Goal: Check status: Check status

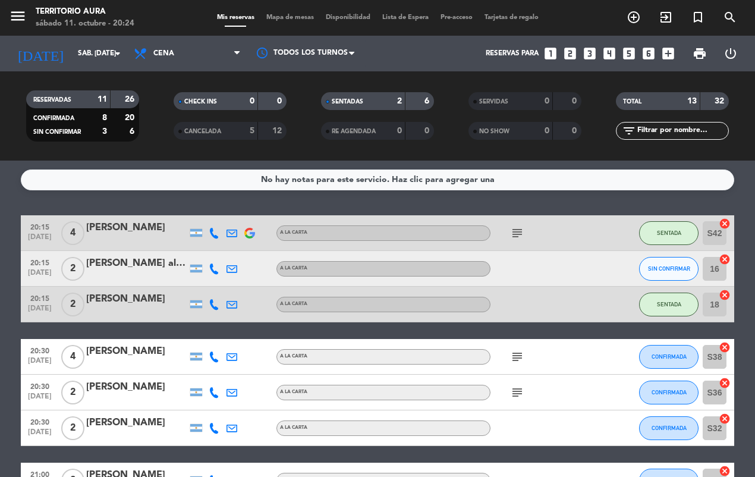
click at [70, 402] on span "2" at bounding box center [72, 393] width 23 height 24
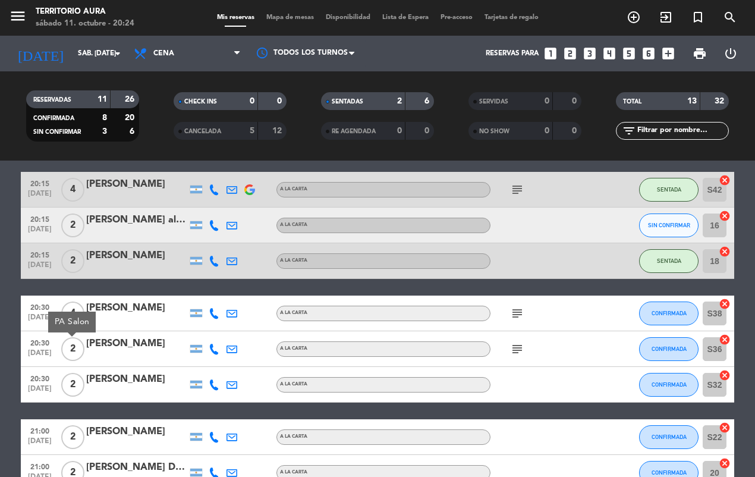
scroll to position [45, 0]
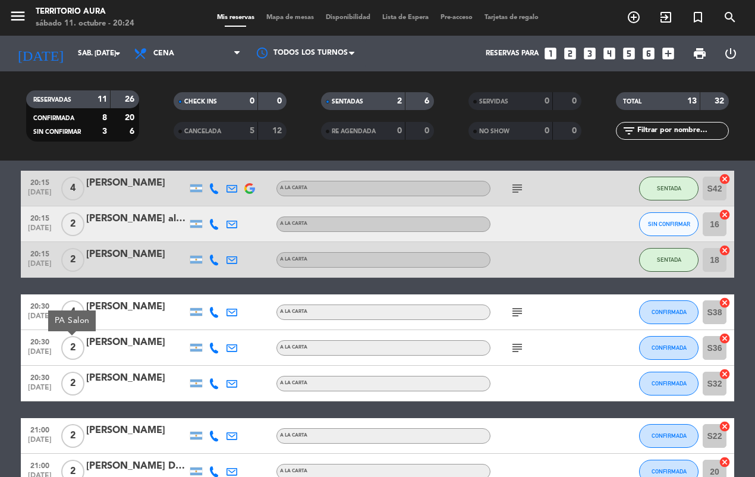
click at [26, 337] on span "20:30" at bounding box center [40, 341] width 30 height 14
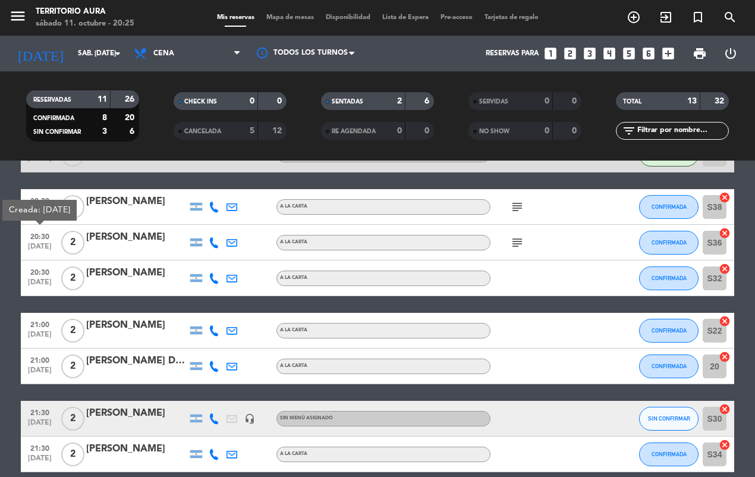
scroll to position [0, 0]
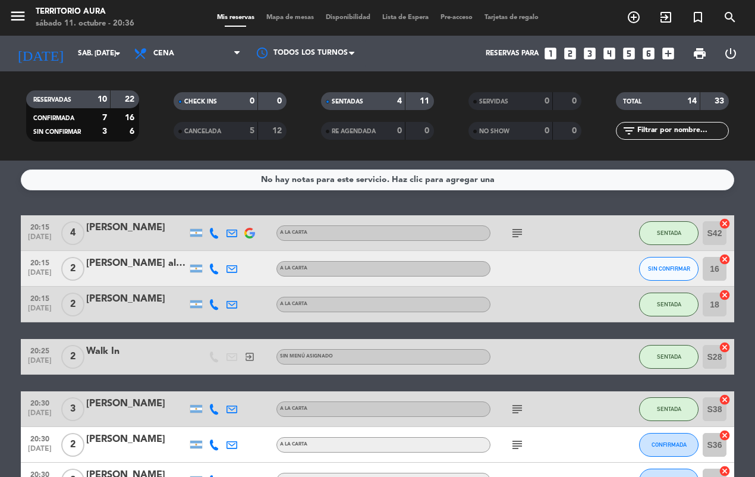
scroll to position [2, 0]
